Goal: Navigation & Orientation: Go to known website

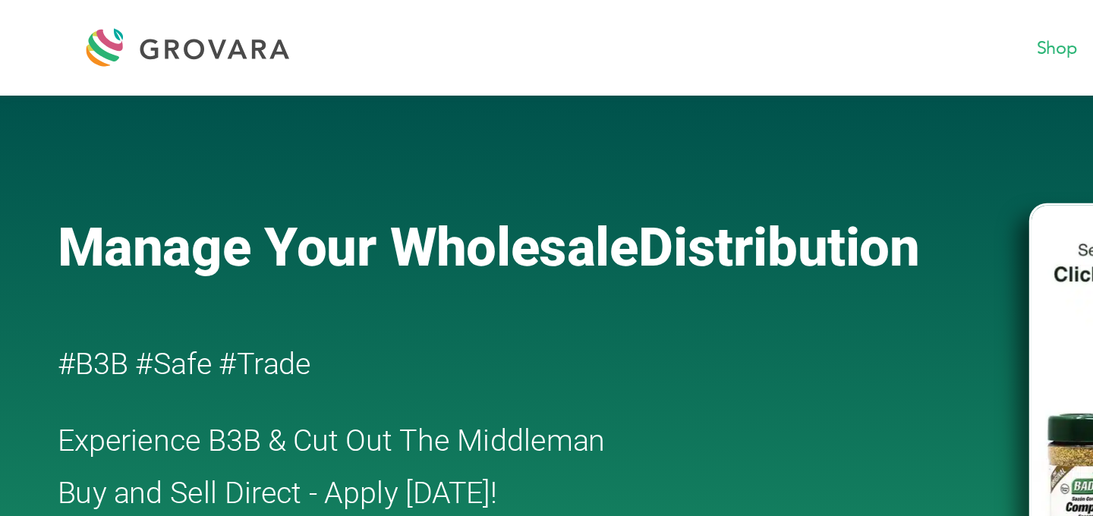
click at [158, 40] on div at bounding box center [123, 30] width 137 height 36
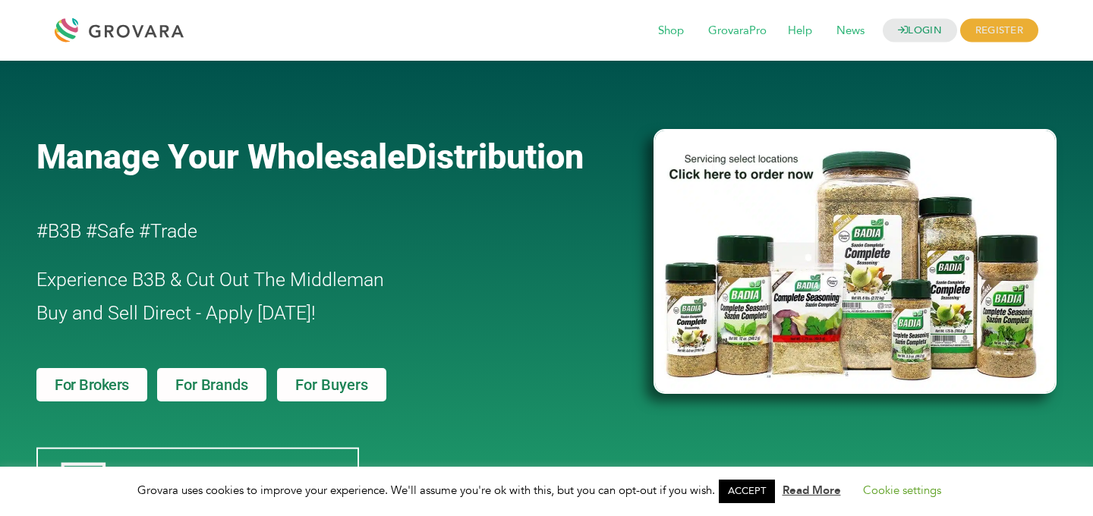
click at [100, 20] on div at bounding box center [123, 30] width 137 height 36
